Goal: Use online tool/utility: Utilize a website feature to perform a specific function

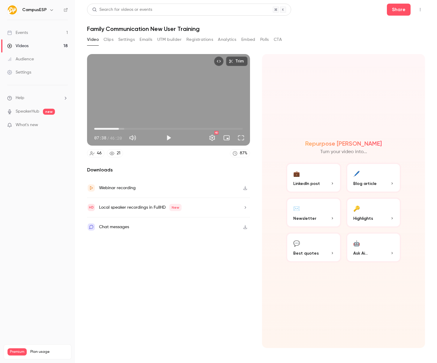
type input "*****"
click at [156, 94] on div "Trim 07:38 07:38 / 46:20 HD" at bounding box center [168, 100] width 163 height 92
click at [122, 128] on span "07:39" at bounding box center [168, 129] width 149 height 10
click at [122, 128] on span "08:36" at bounding box center [122, 129] width 2 height 2
click at [121, 128] on span "08:38" at bounding box center [122, 129] width 2 height 2
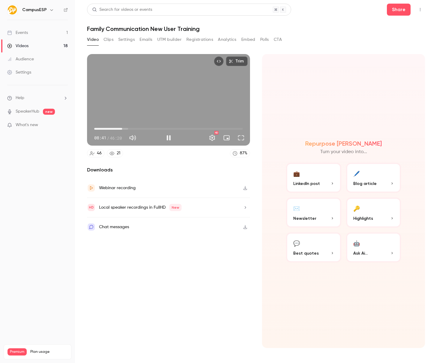
click at [166, 85] on div "Trim 08:41 08:41 / 46:20 HD" at bounding box center [168, 100] width 163 height 92
click at [155, 96] on div "Trim 08:41 08:41 / 46:20 HD" at bounding box center [168, 100] width 163 height 92
click at [152, 98] on div "Trim 08:49 08:49 / 46:20 HD" at bounding box center [168, 100] width 163 height 92
click at [170, 90] on div "Trim 08:49 08:49 / 46:20 HD" at bounding box center [168, 100] width 163 height 92
click at [205, 90] on div "Trim 08:50 08:50 / 46:20 HD" at bounding box center [168, 100] width 163 height 92
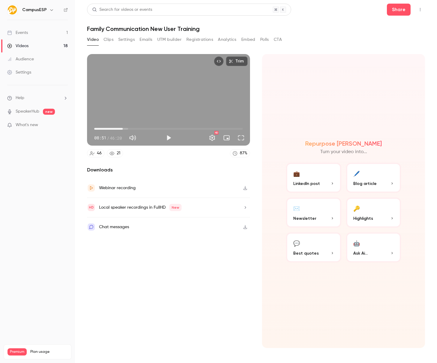
click at [173, 97] on div "Trim 08:51 08:51 / 46:20 HD" at bounding box center [168, 100] width 163 height 92
click at [161, 101] on div "Trim 09:06 09:06 / 46:20 HD" at bounding box center [168, 100] width 163 height 92
click at [171, 100] on div "Trim 09:07 09:07 / 46:20 HD" at bounding box center [168, 100] width 163 height 92
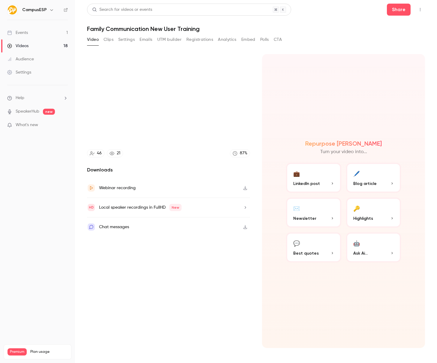
drag, startPoint x: 264, startPoint y: 144, endPoint x: 290, endPoint y: 142, distance: 25.5
click at [287, 142] on div "Repurpose Ai Turn your video into... 💼 LinkedIn post 🖊️ Blog article ✉️ Newslet…" at bounding box center [343, 201] width 163 height 294
click at [338, 69] on div "Repurpose Ai Turn your video into... 💼 LinkedIn post 🖊️ Blog article ✉️ Newslet…" at bounding box center [343, 201] width 163 height 294
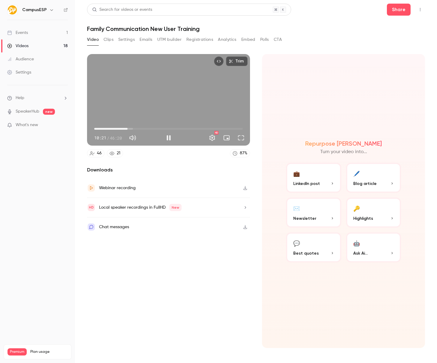
click at [137, 95] on div "Trim 10:21 10:21 / 46:20 HD" at bounding box center [168, 100] width 163 height 92
click at [171, 91] on div "Trim 10:21 10:21 / 46:20 HD" at bounding box center [168, 100] width 163 height 92
click at [134, 128] on span "10:52" at bounding box center [168, 129] width 149 height 10
click at [137, 128] on span "12:21" at bounding box center [168, 129] width 149 height 10
click at [141, 128] on span "13:23" at bounding box center [168, 129] width 149 height 10
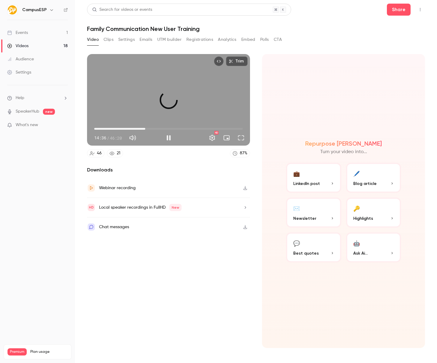
click at [145, 128] on span "15:54" at bounding box center [168, 129] width 149 height 10
click at [149, 128] on span "17:13" at bounding box center [168, 129] width 149 height 10
click at [152, 128] on span "17:13" at bounding box center [168, 129] width 149 height 10
click at [156, 128] on span "18:09" at bounding box center [168, 129] width 149 height 10
click at [159, 128] on span "19:11" at bounding box center [168, 129] width 149 height 10
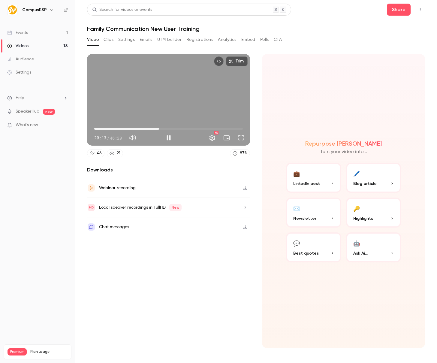
click at [162, 128] on span "20:13" at bounding box center [168, 129] width 149 height 10
click at [167, 128] on span "21:09" at bounding box center [168, 129] width 149 height 10
click at [171, 128] on span "24:03" at bounding box center [168, 129] width 149 height 10
click at [175, 128] on span "24:03" at bounding box center [168, 129] width 149 height 10
click at [179, 128] on span "25:11" at bounding box center [168, 129] width 149 height 10
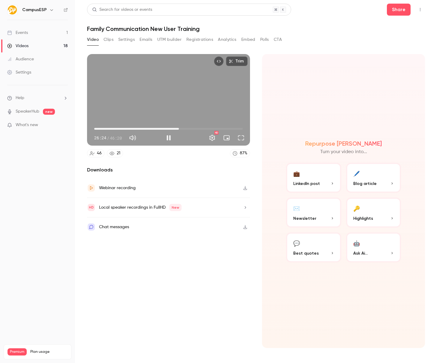
click at [182, 128] on span "26:24" at bounding box center [168, 129] width 149 height 10
click at [188, 128] on span "27:31" at bounding box center [168, 129] width 149 height 10
click at [194, 128] on span "30:59" at bounding box center [168, 129] width 149 height 10
click at [200, 128] on span "30:59" at bounding box center [168, 129] width 149 height 10
click at [208, 128] on span "35:34" at bounding box center [168, 129] width 149 height 10
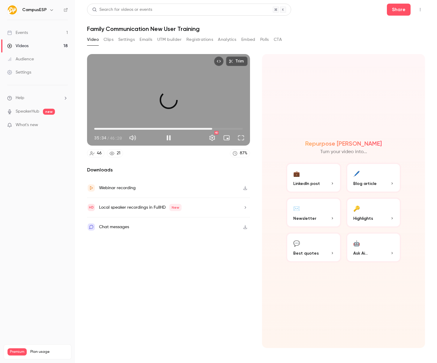
click at [212, 128] on span "36:47" at bounding box center [168, 129] width 149 height 10
click at [216, 128] on span "38:06" at bounding box center [168, 129] width 149 height 10
click at [222, 128] on span "38:06" at bounding box center [168, 129] width 149 height 10
click at [227, 128] on span "41:22" at bounding box center [168, 129] width 149 height 10
click at [222, 128] on span "41:23" at bounding box center [168, 129] width 149 height 10
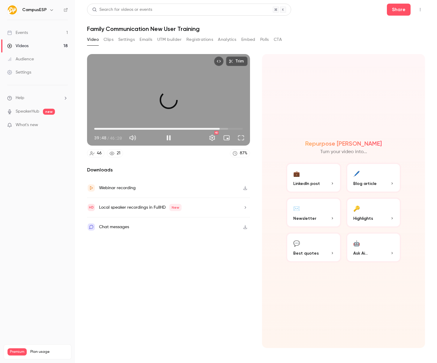
click at [220, 128] on span "39:08" at bounding box center [220, 129] width 2 height 2
click at [221, 128] on span "39:08" at bounding box center [220, 129] width 2 height 2
click at [221, 128] on span "39:37" at bounding box center [221, 129] width 2 height 2
click at [220, 128] on span "39:19" at bounding box center [220, 129] width 2 height 2
click at [221, 128] on span "39:24" at bounding box center [221, 129] width 2 height 2
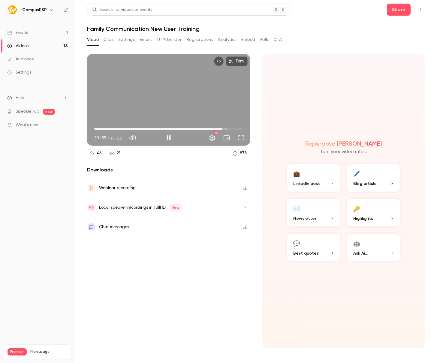
click at [185, 110] on div "Trim 39:55 39:55 / 46:20 HD" at bounding box center [168, 100] width 163 height 92
type input "******"
